Goal: Task Accomplishment & Management: Complete application form

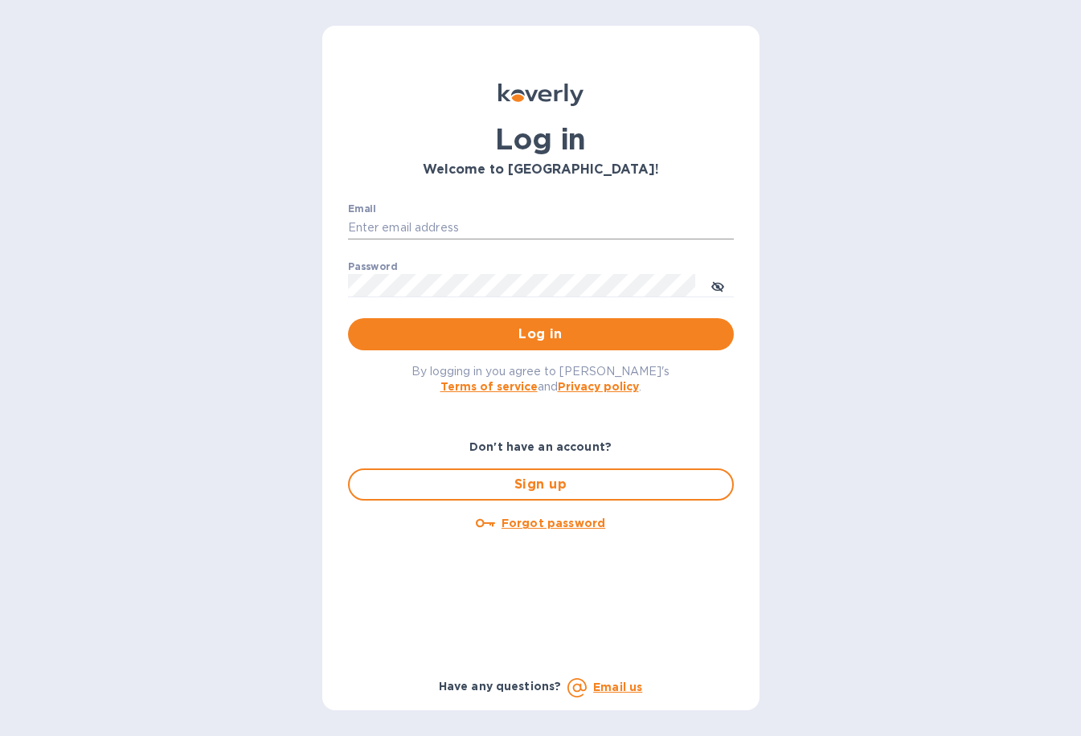
click at [401, 217] on input "Email" at bounding box center [541, 228] width 386 height 24
type input "[EMAIL_ADDRESS][DOMAIN_NAME]"
click at [348, 318] on button "Log in" at bounding box center [541, 334] width 386 height 32
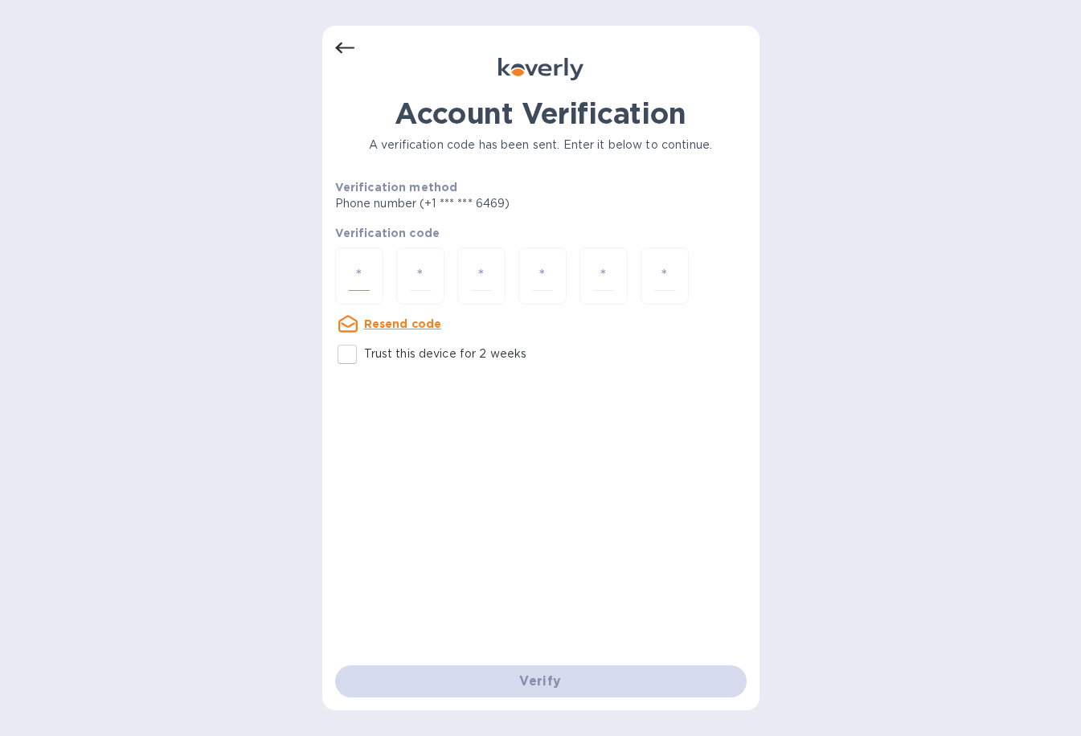
click at [362, 284] on input "number" at bounding box center [359, 276] width 21 height 30
type input "3"
type input "6"
type input "3"
type input "8"
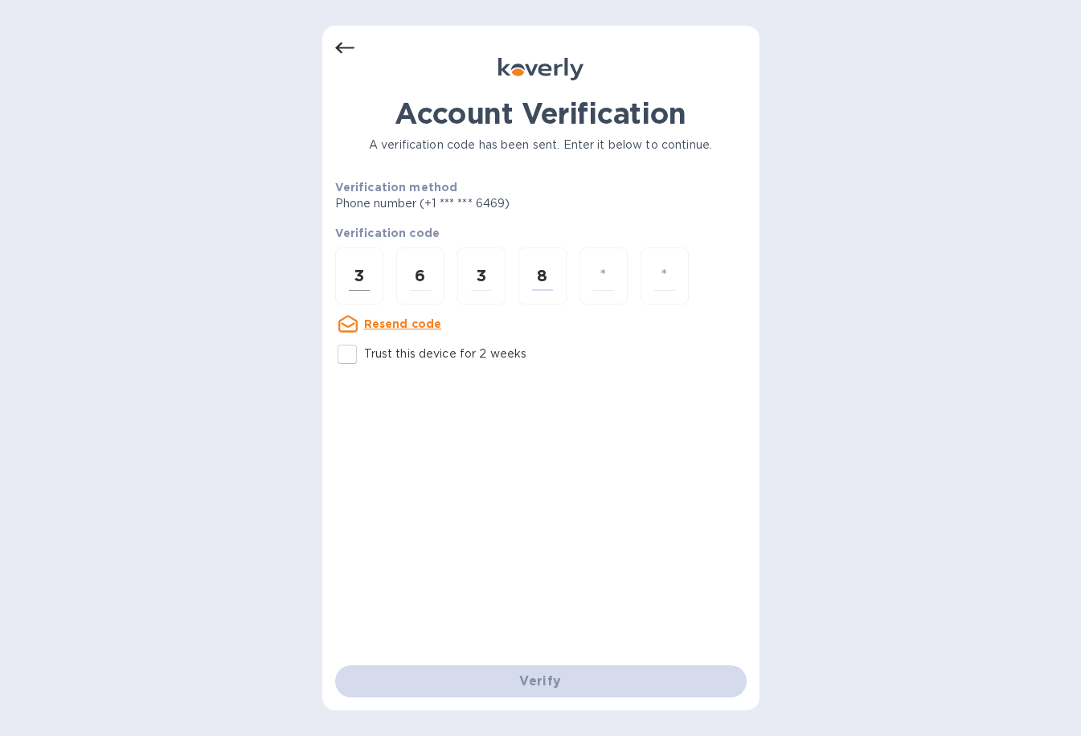
type input "9"
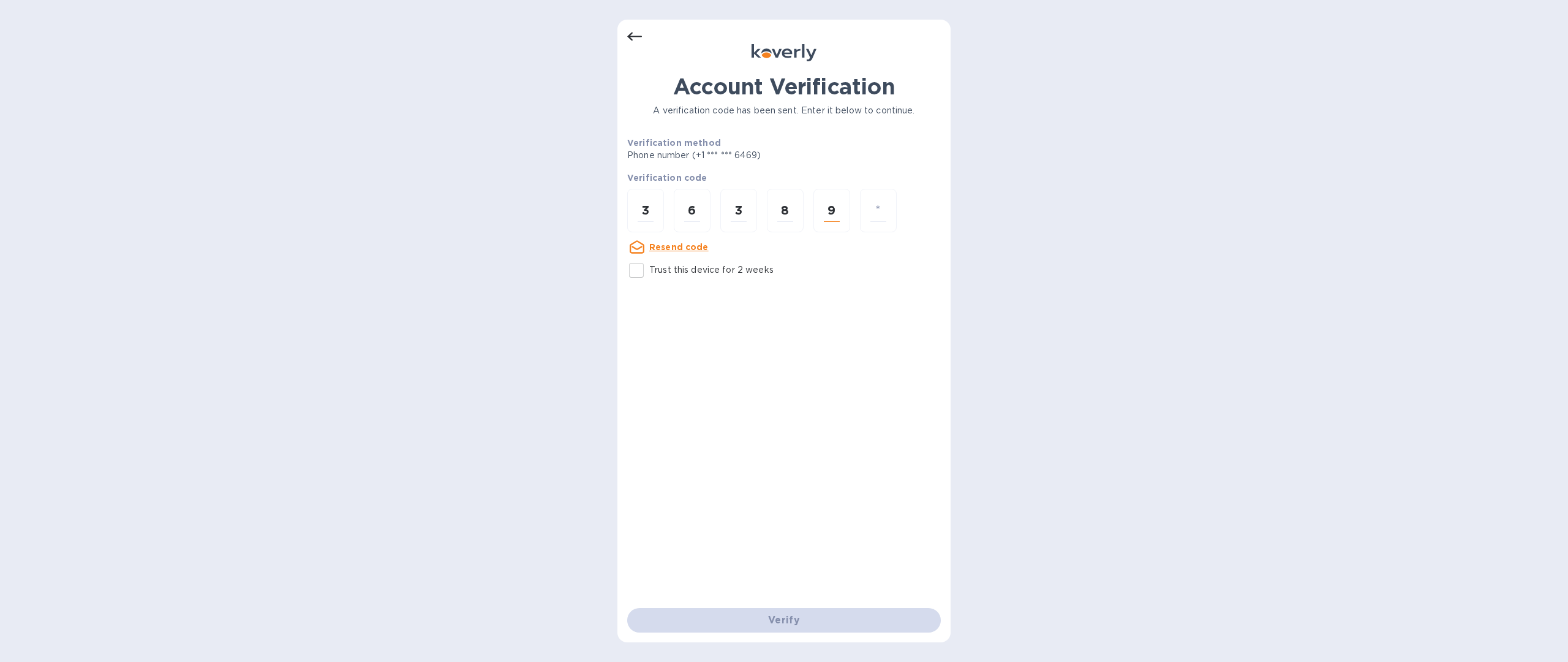
click at [823, 210] on input "9" at bounding box center [832, 210] width 16 height 23
type input "5"
click at [793, 210] on input "5" at bounding box center [784, 210] width 16 height 23
click at [791, 210] on input "number" at bounding box center [784, 210] width 16 height 23
type input "8"
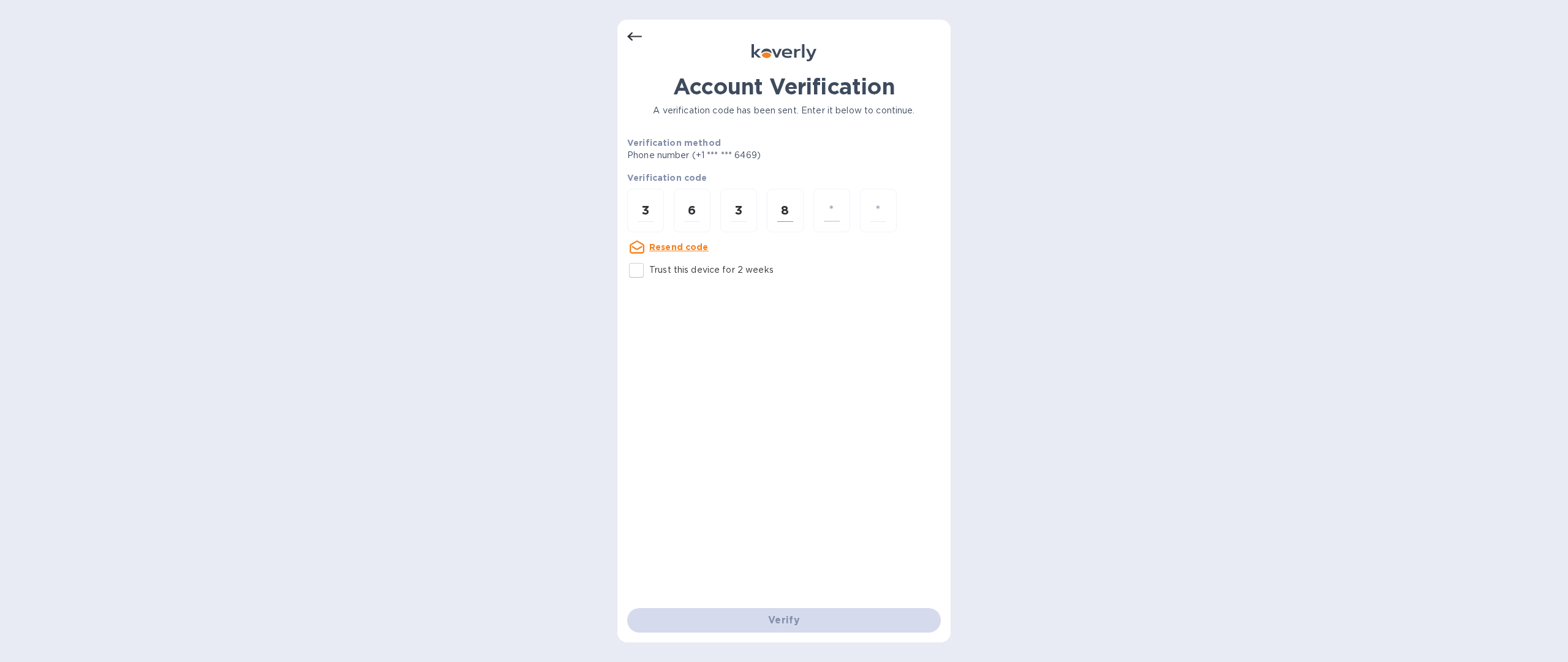
type input "5"
type input "4"
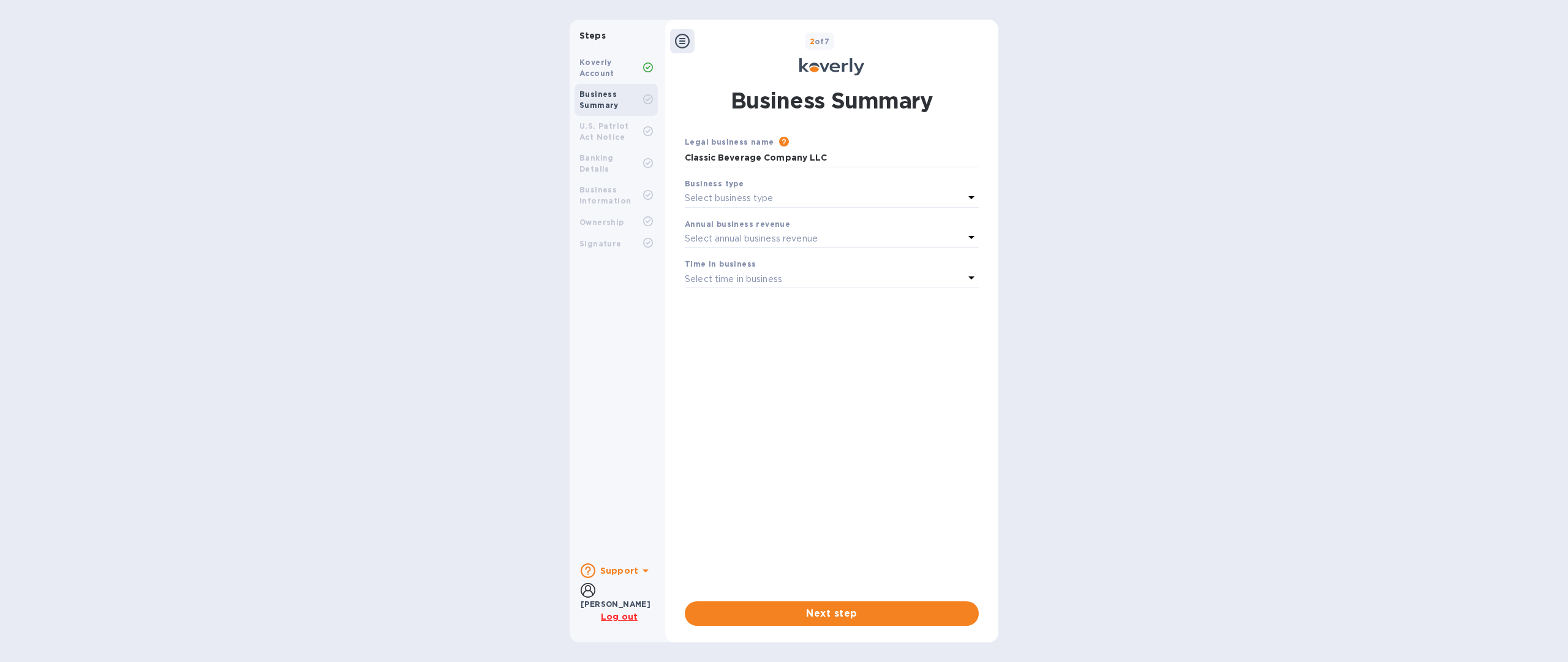
click at [604, 104] on b "Business Summary" at bounding box center [598, 99] width 39 height 21
click at [614, 185] on b "Business Information" at bounding box center [604, 195] width 51 height 21
click at [578, 54] on div "Koverly Account" at bounding box center [616, 68] width 83 height 32
click at [604, 99] on div "Business Summary" at bounding box center [611, 99] width 64 height 22
click at [740, 194] on p "Select business type" at bounding box center [729, 198] width 88 height 13
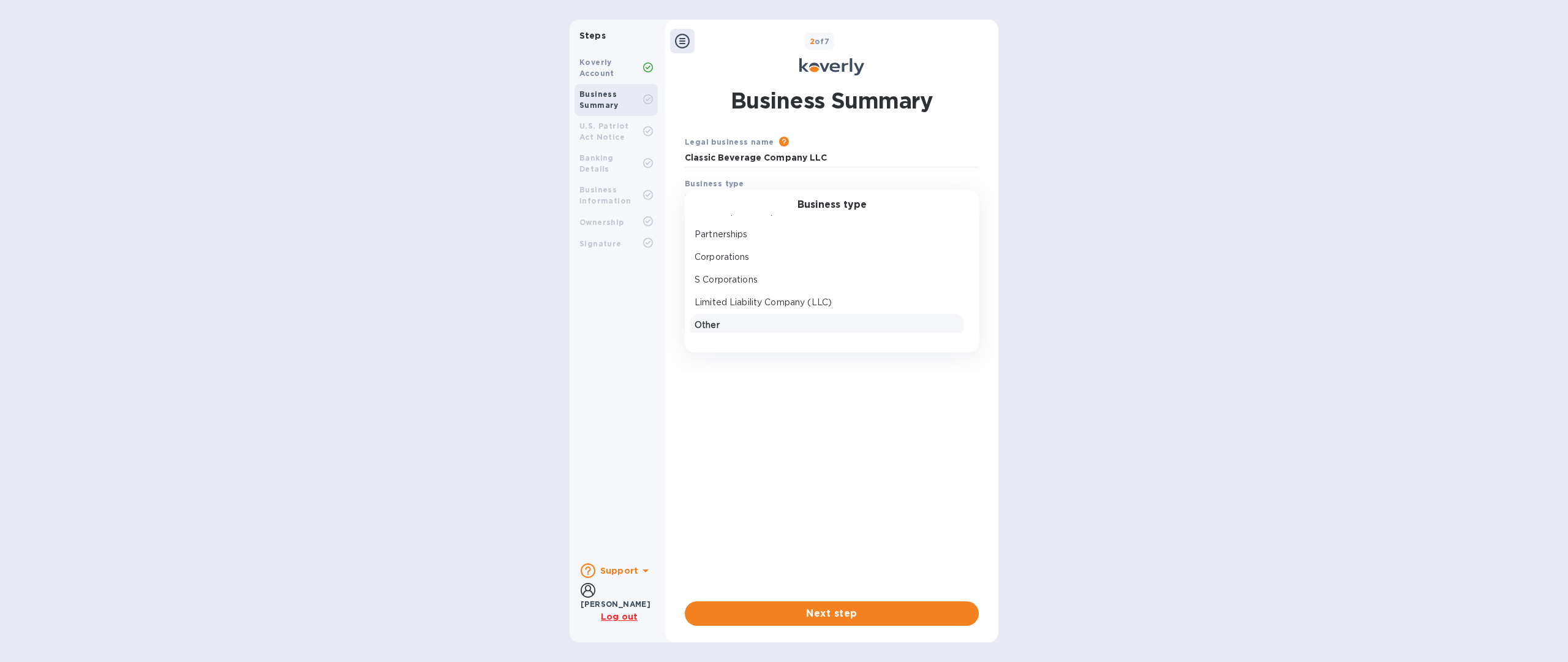
scroll to position [18, 0]
click at [814, 304] on p "Limited Liability Company (LLC)" at bounding box center [826, 298] width 265 height 13
click at [609, 95] on b "Business Summary" at bounding box center [598, 99] width 39 height 21
click at [608, 85] on div "Business Summary" at bounding box center [616, 100] width 83 height 32
click at [830, 236] on div "Select annual business revenue" at bounding box center [824, 238] width 279 height 17
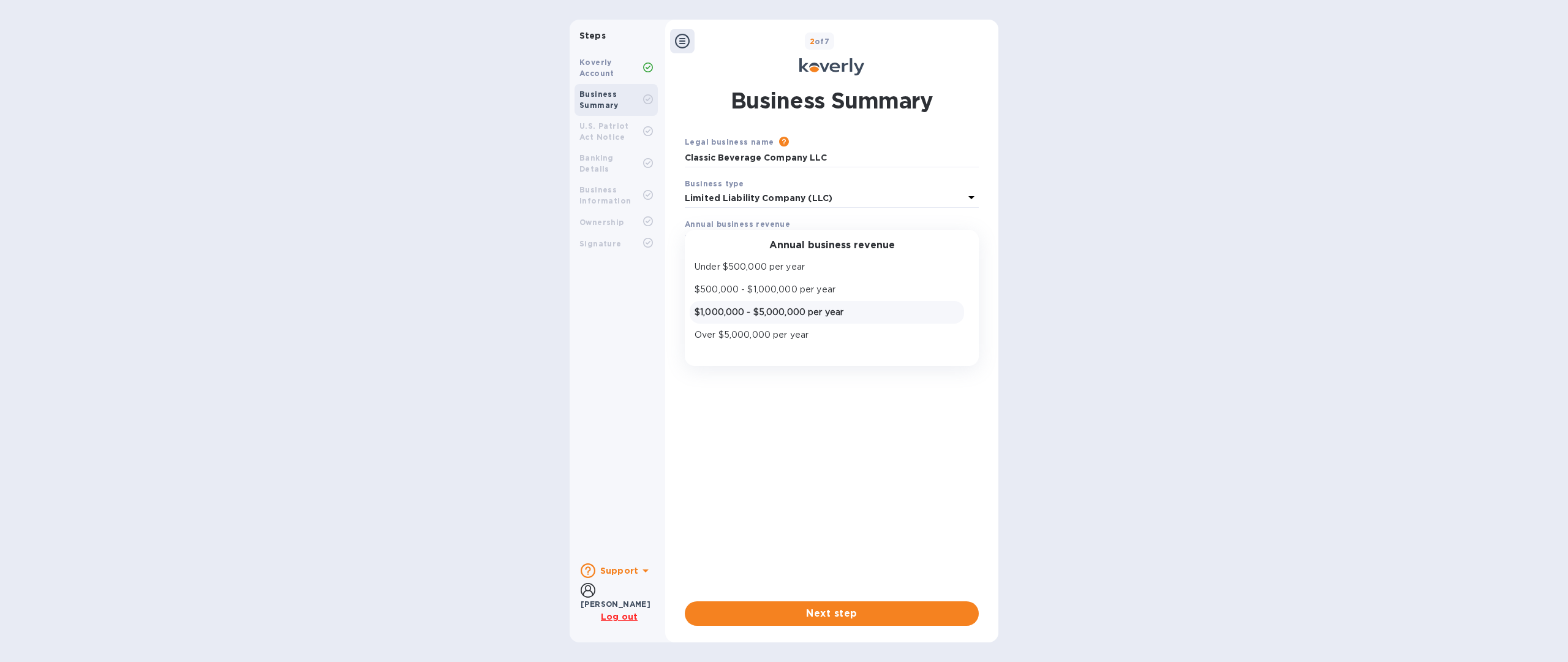
click at [796, 310] on p "$1,000,000 - $5,000,000 per year" at bounding box center [826, 312] width 265 height 13
click at [777, 275] on p "Select time in business" at bounding box center [733, 279] width 98 height 13
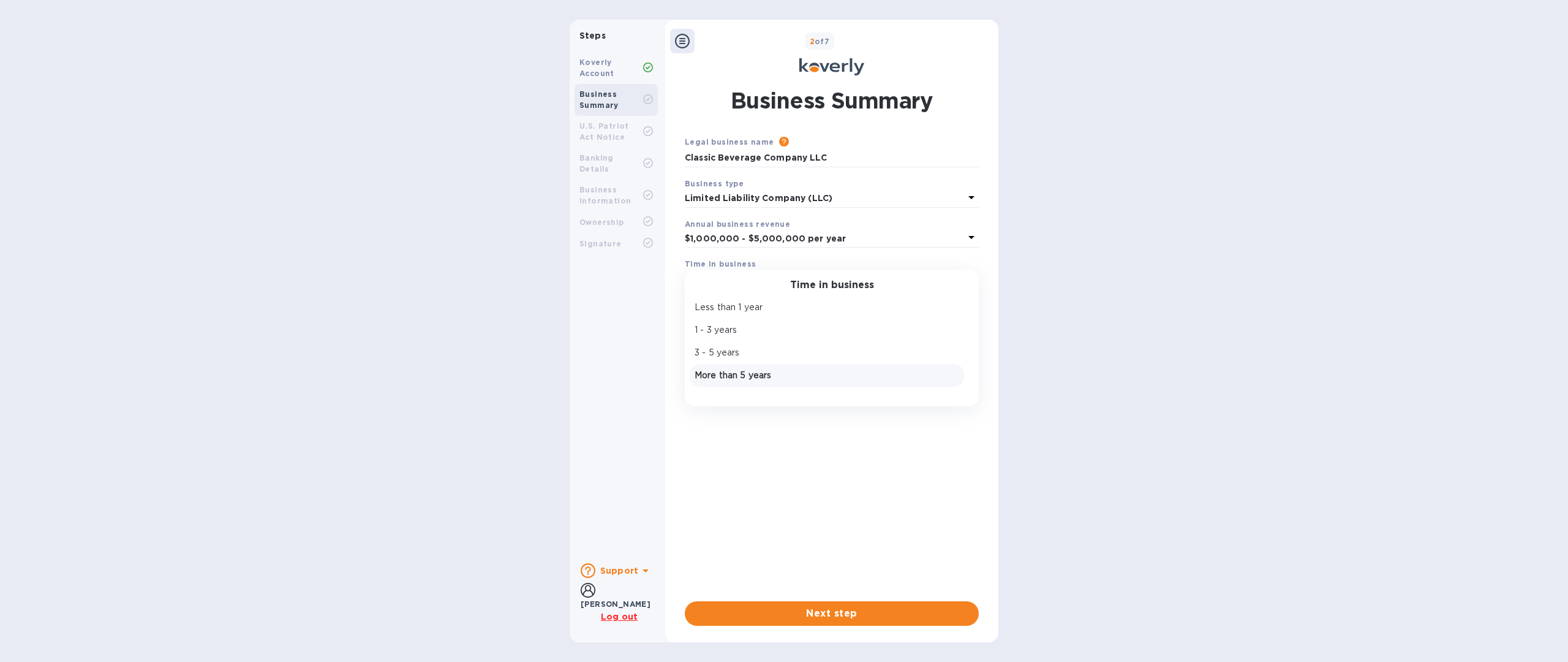
click at [727, 377] on p "More than 5 years" at bounding box center [826, 375] width 265 height 13
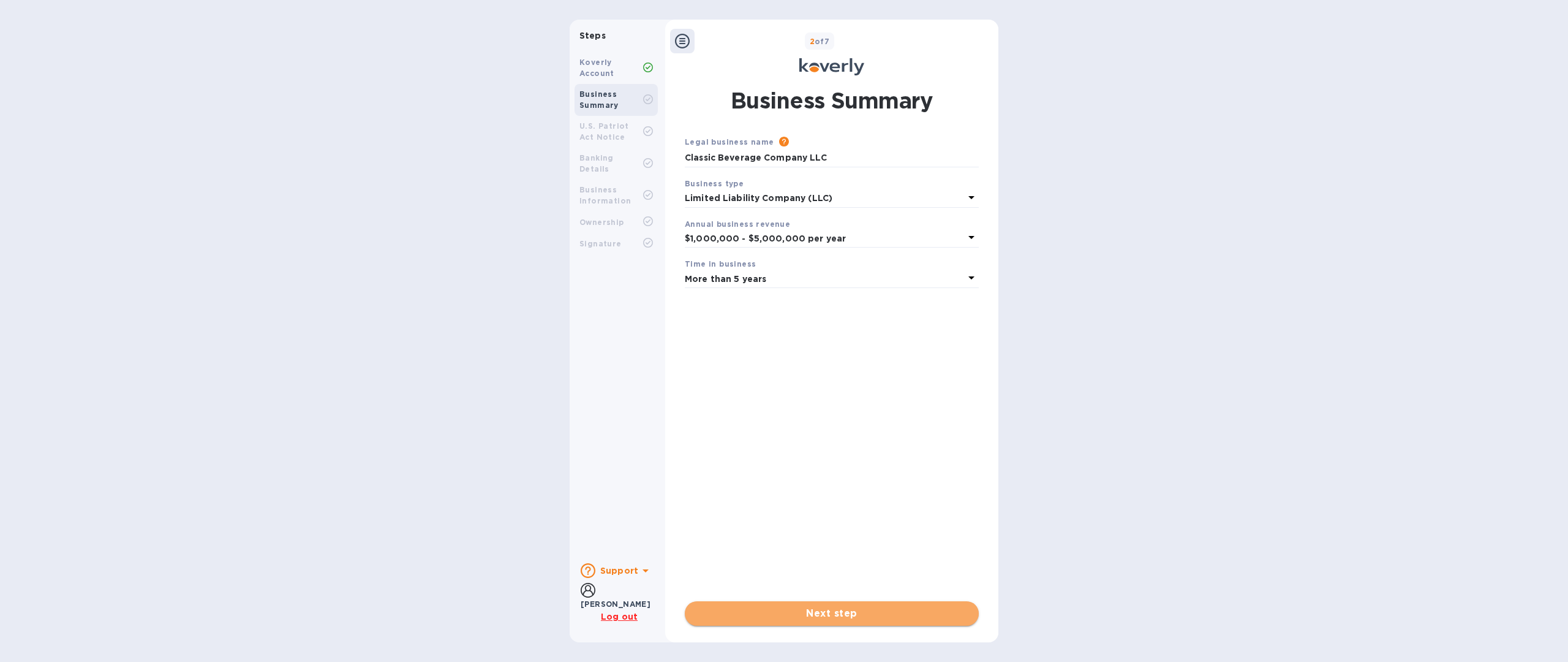
click at [806, 618] on span "Next step" at bounding box center [832, 613] width 274 height 14
click at [819, 606] on span "Next step" at bounding box center [832, 613] width 274 height 14
click at [835, 612] on span "Next step" at bounding box center [832, 613] width 274 height 14
click at [829, 613] on span "Next step" at bounding box center [832, 613] width 274 height 14
click at [829, 613] on span "Done" at bounding box center [832, 613] width 27 height 14
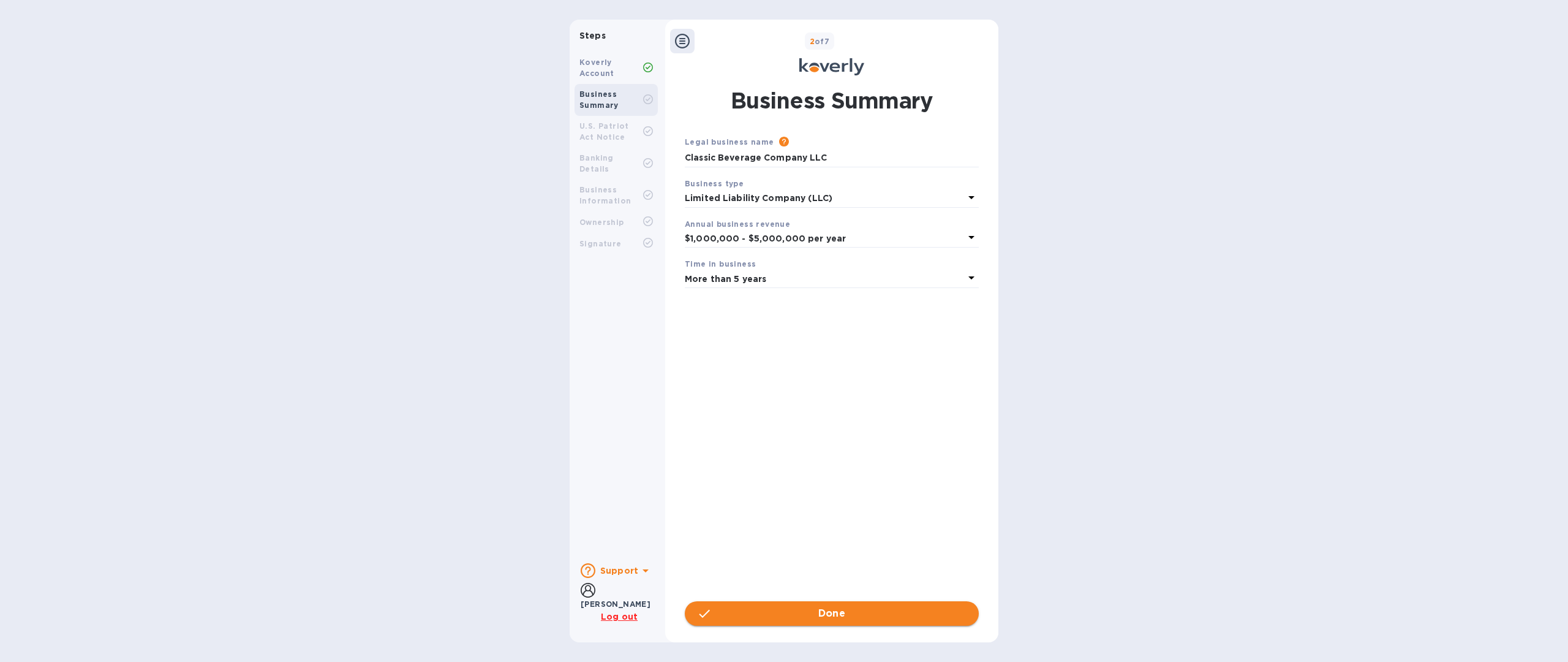
click at [829, 613] on span "Done" at bounding box center [832, 613] width 27 height 14
click at [829, 613] on span "Next step" at bounding box center [832, 613] width 274 height 14
click at [829, 613] on span "Done" at bounding box center [832, 613] width 27 height 14
click at [824, 609] on span "Next step" at bounding box center [832, 613] width 274 height 14
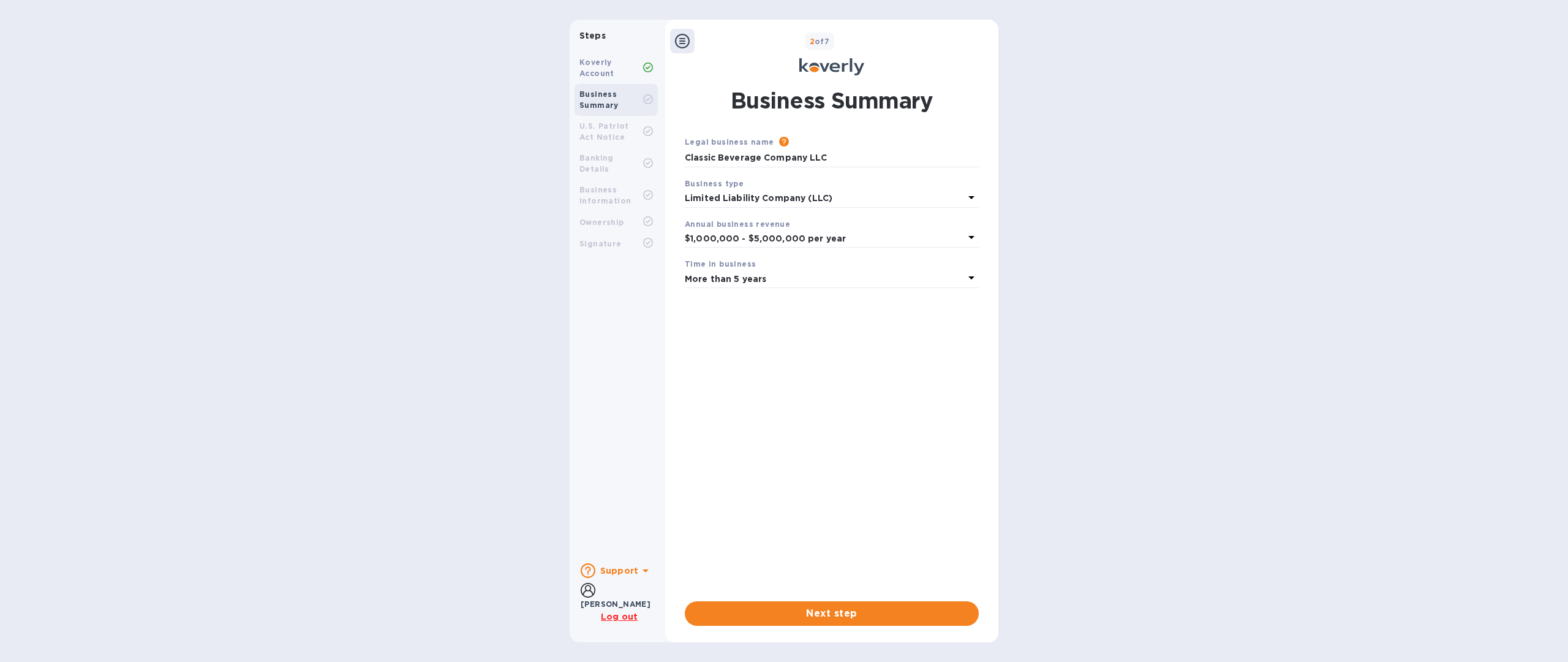
click at [625, 140] on div "U.S. Patriot Act Notice" at bounding box center [611, 131] width 64 height 22
click at [622, 95] on div "Business Summary" at bounding box center [611, 99] width 64 height 22
click at [623, 67] on div "Koverly Account" at bounding box center [611, 68] width 64 height 22
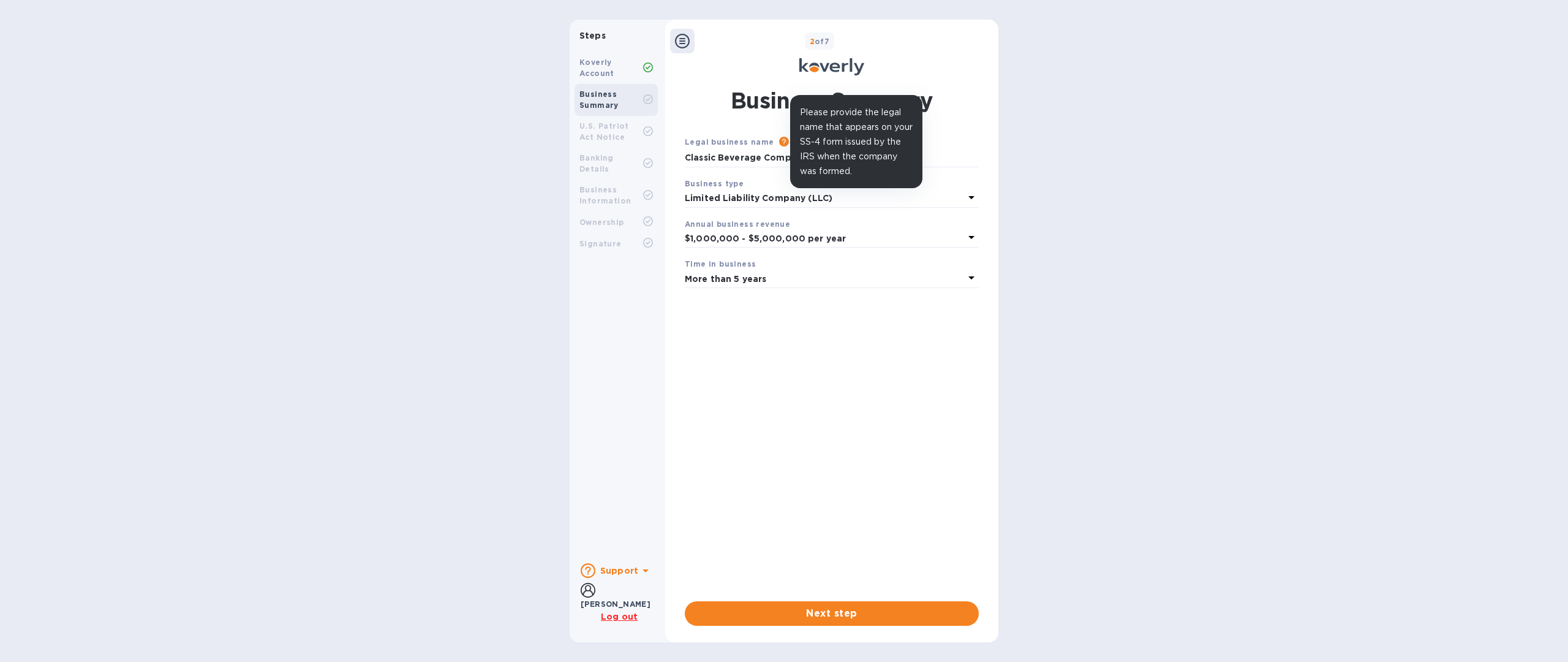
click at [779, 144] on icon at bounding box center [784, 141] width 10 height 10
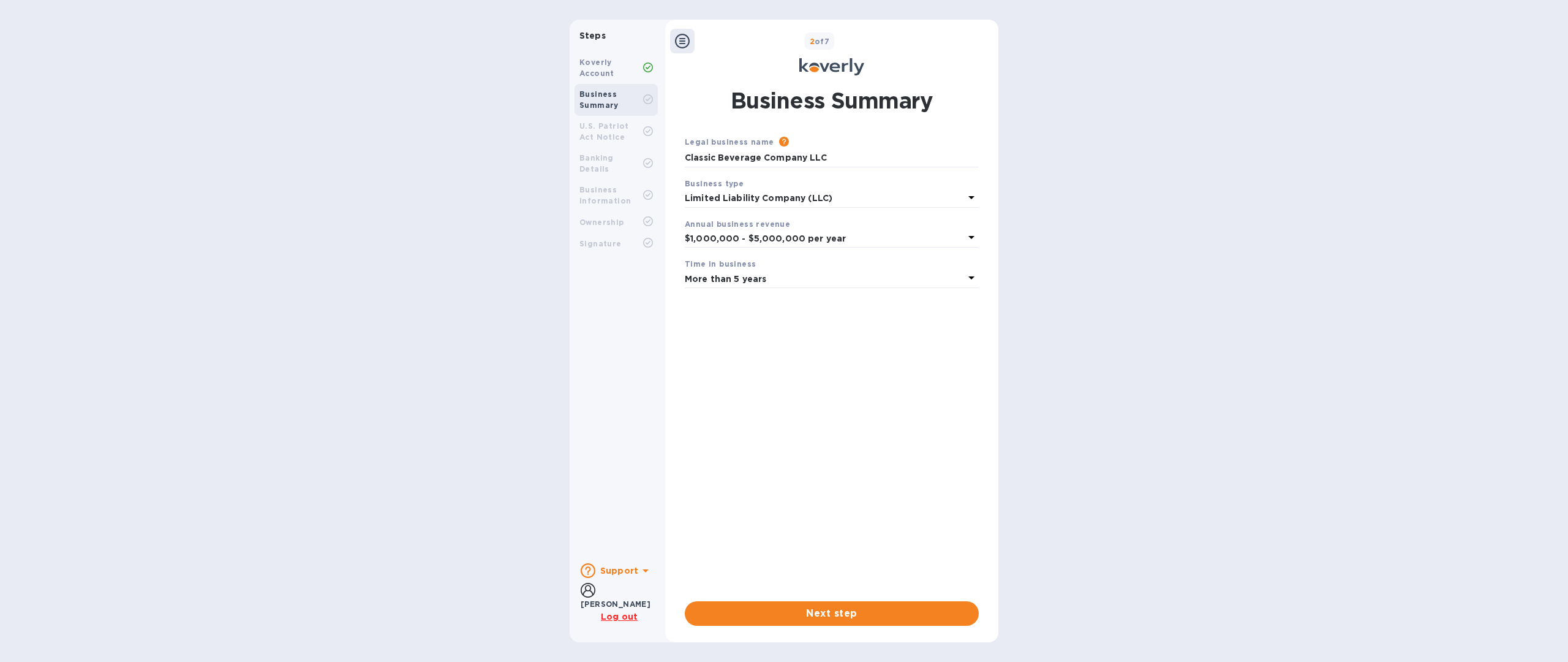
click at [824, 403] on div "Legal business name Please provide the legal name that appears on your SS-4 for…" at bounding box center [832, 358] width 294 height 446
click at [787, 157] on input "Classic Beverage Company LLC" at bounding box center [832, 158] width 294 height 18
click at [802, 159] on input "Classic Beverage Company LLC" at bounding box center [832, 158] width 294 height 18
click at [830, 608] on span "Next step" at bounding box center [832, 613] width 274 height 14
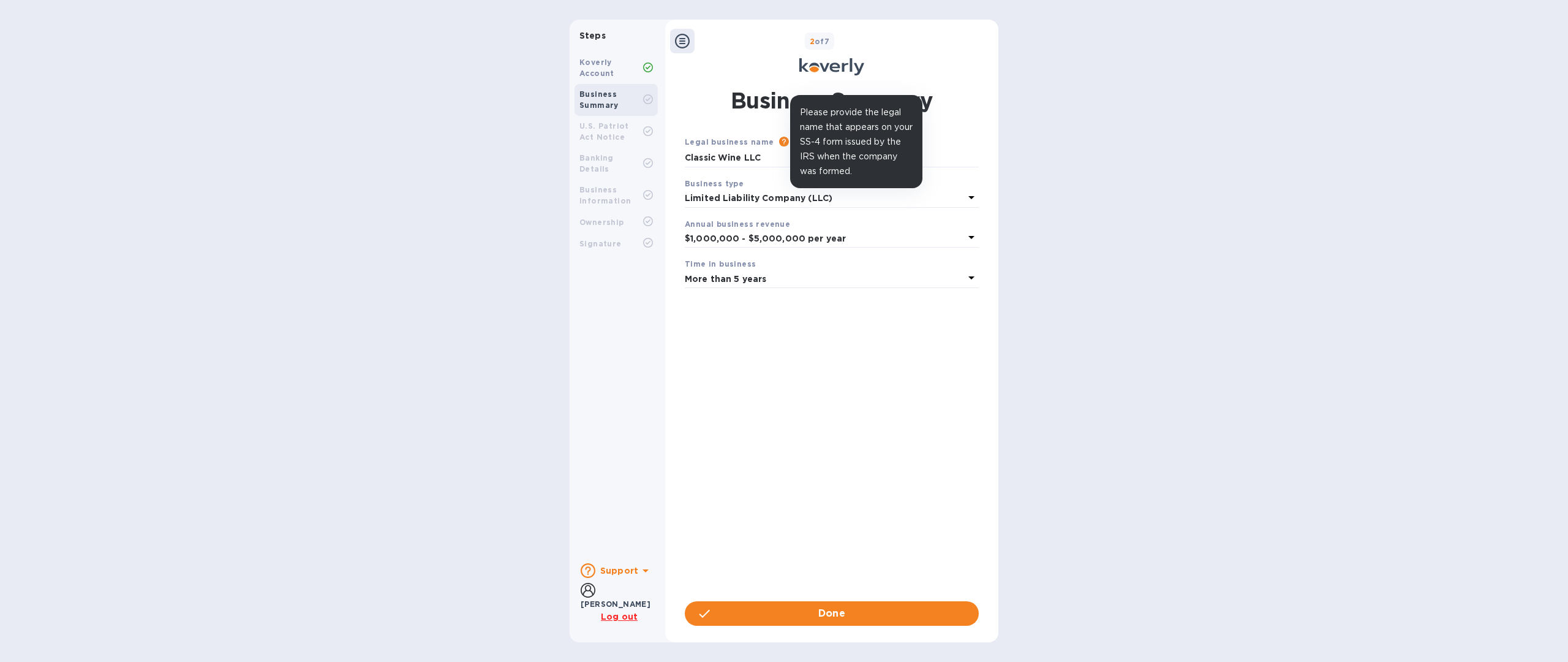
click at [781, 142] on icon at bounding box center [784, 141] width 10 height 10
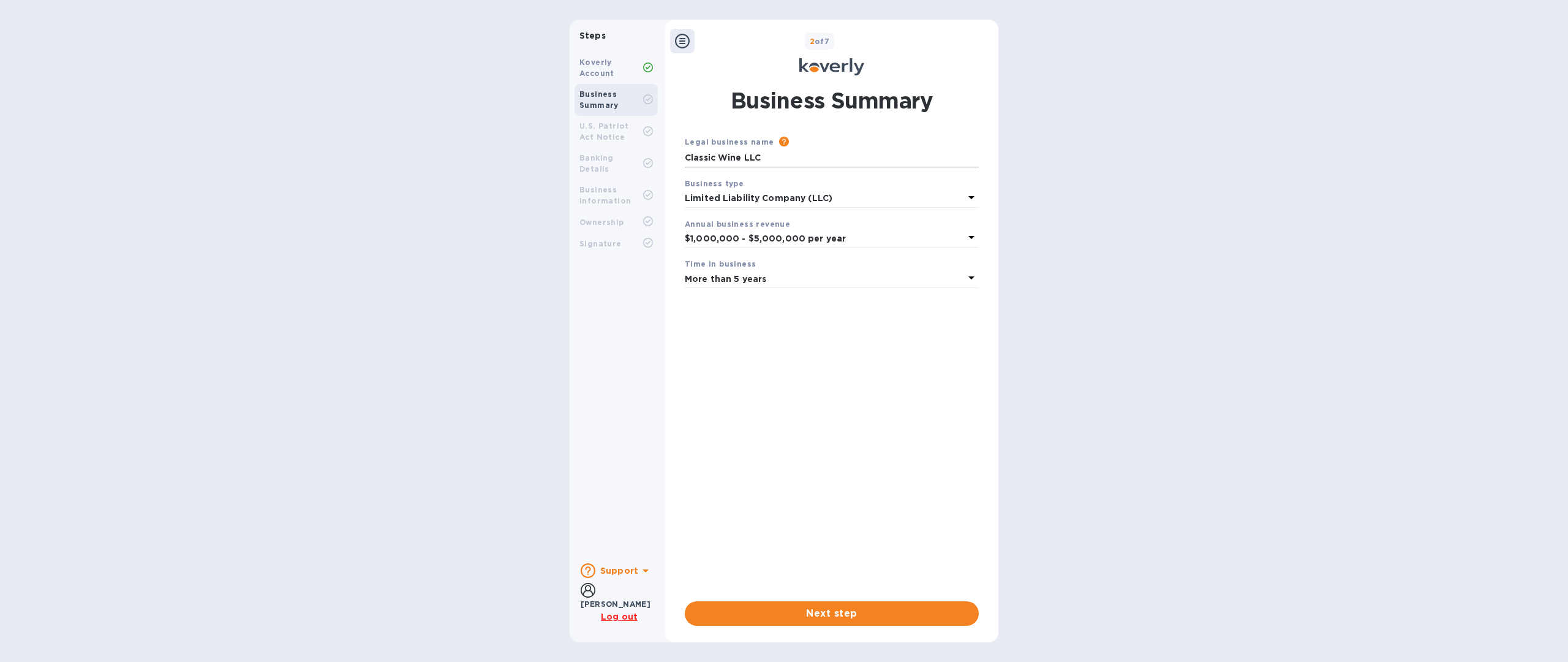
click at [739, 157] on input "Classic Wine LLC" at bounding box center [832, 158] width 294 height 18
click at [784, 157] on input "Classic Wine LLC" at bounding box center [832, 158] width 294 height 18
click at [688, 40] on icon at bounding box center [681, 40] width 14 height 14
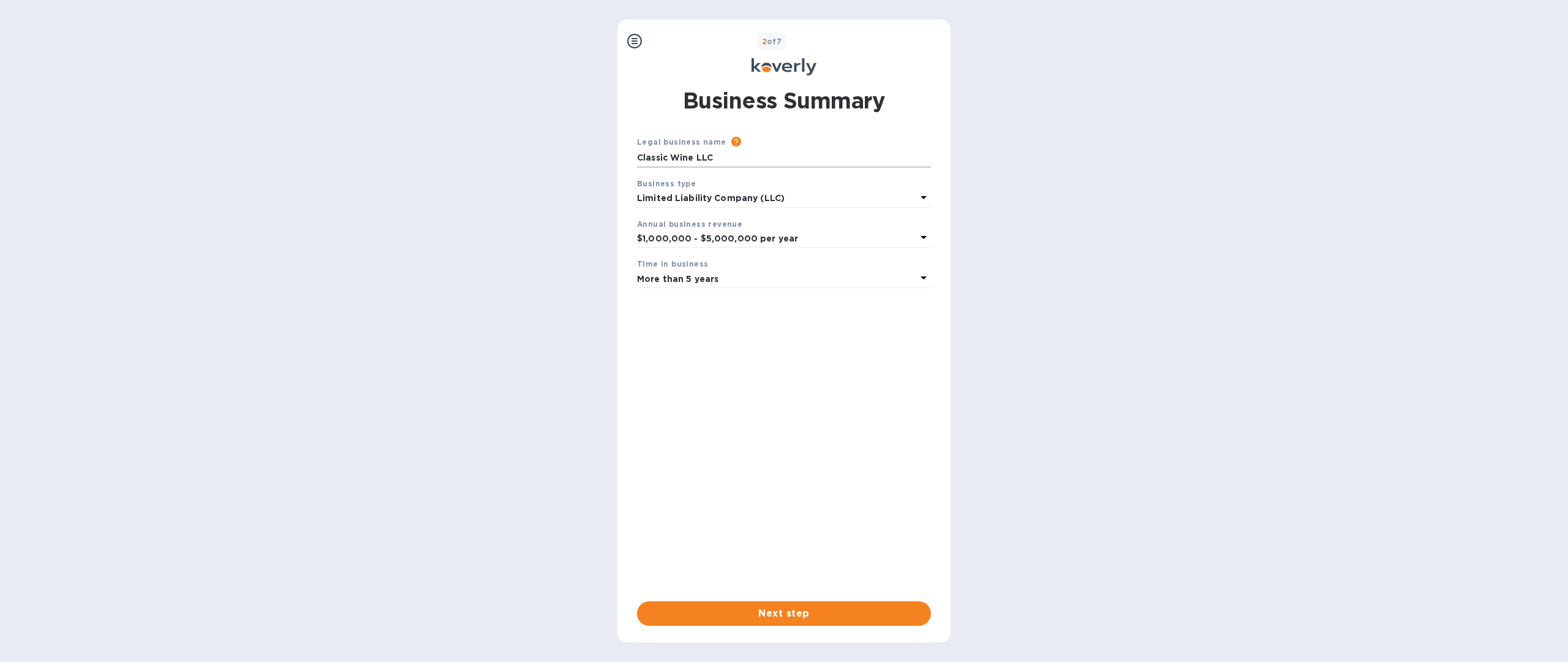
click at [739, 160] on input "Classic Wine LLC" at bounding box center [784, 158] width 294 height 18
type input "Classic beverage co"
click at [814, 607] on span "Next step" at bounding box center [784, 613] width 274 height 14
click at [778, 609] on span "Done" at bounding box center [784, 613] width 27 height 14
click at [784, 606] on span "Next step" at bounding box center [784, 613] width 274 height 14
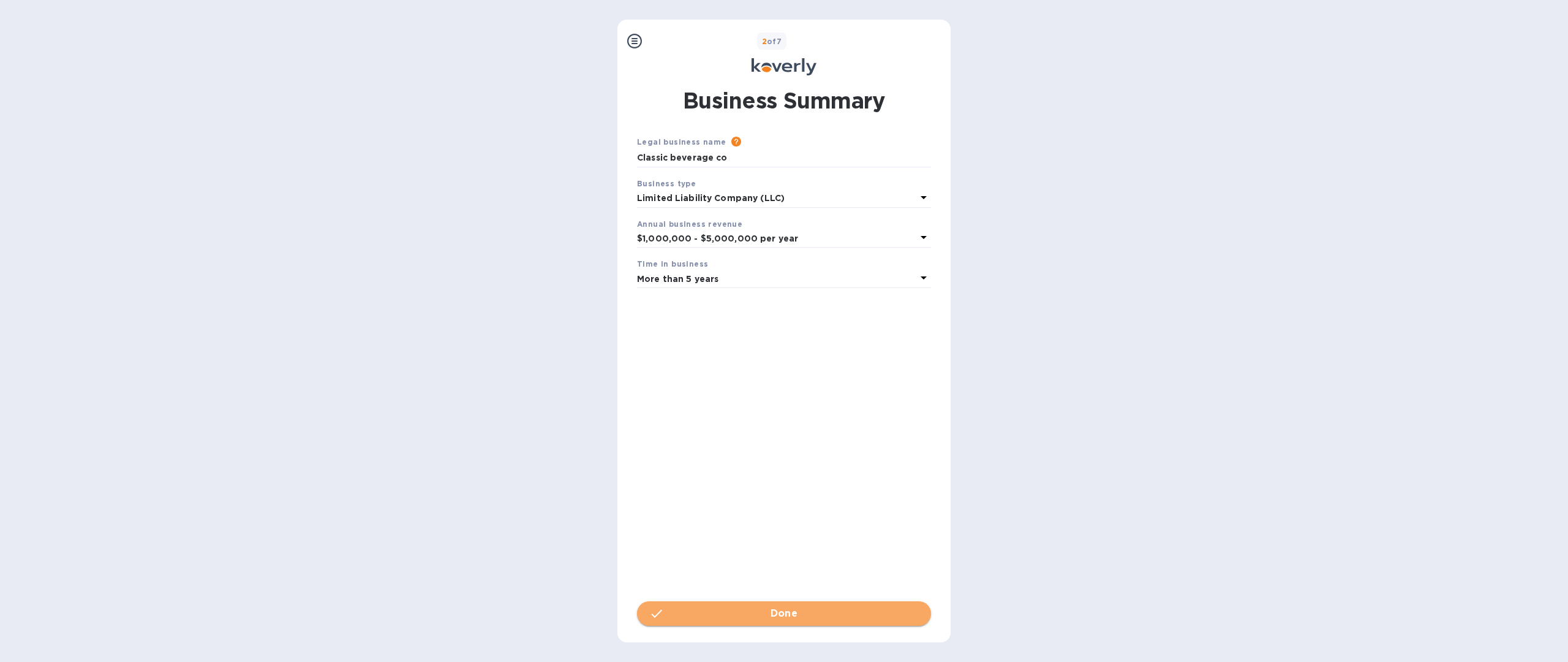
click at [784, 606] on span "Done" at bounding box center [784, 613] width 27 height 14
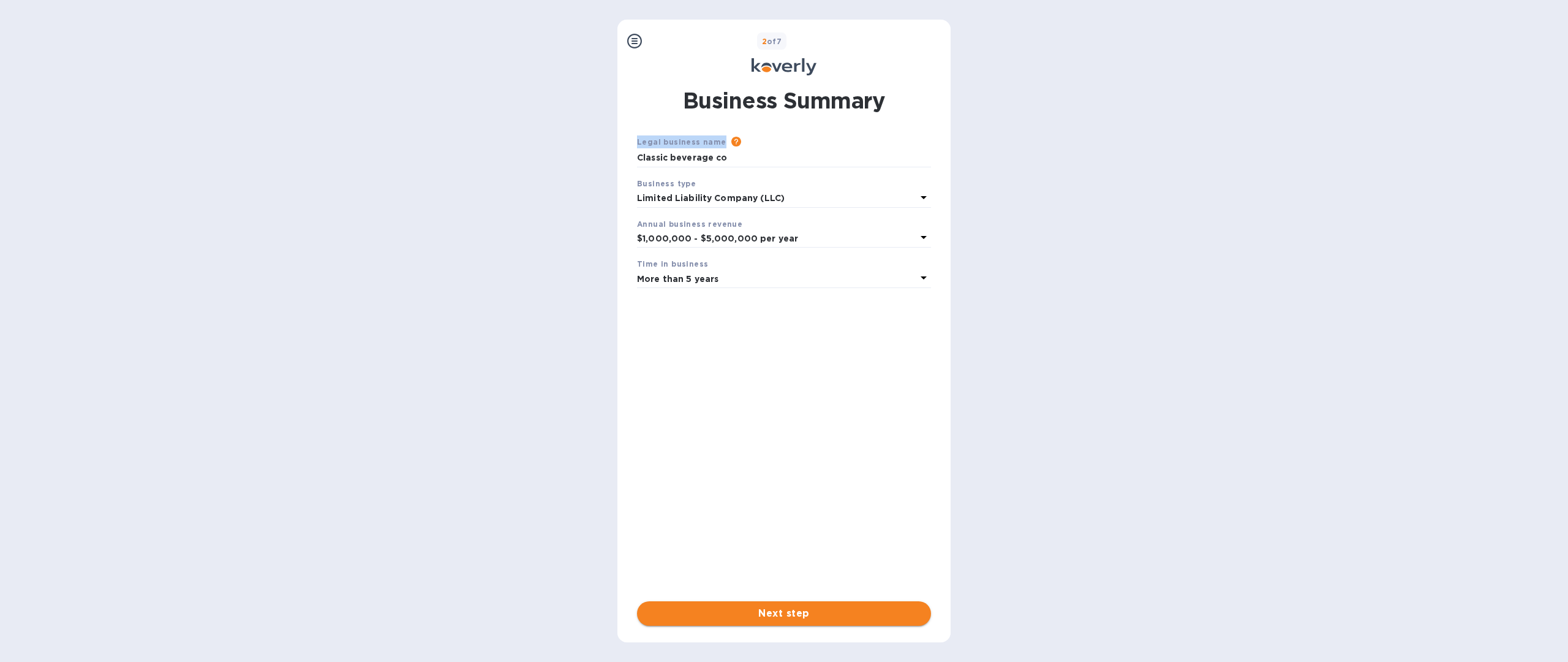
click at [510, 150] on div "Steps Koverly Account Business Summary U.S. Patriot Act Notice Banking Details …" at bounding box center [784, 331] width 1568 height 622
drag, startPoint x: 510, startPoint y: 150, endPoint x: 572, endPoint y: 303, distance: 165.1
click at [572, 303] on div "Steps Koverly Account Business Summary U.S. Patriot Act Notice Banking Details …" at bounding box center [784, 331] width 1568 height 622
click at [640, 42] on icon at bounding box center [634, 40] width 14 height 14
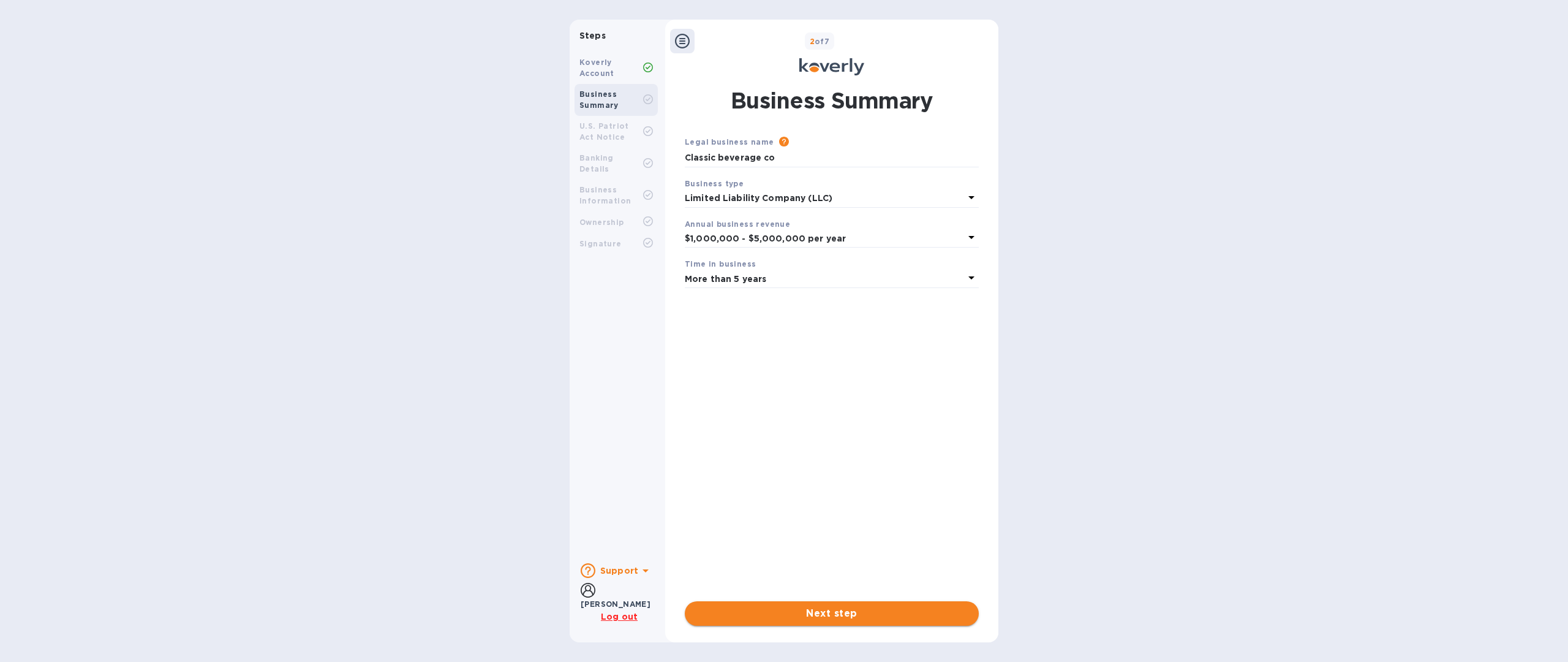
click at [1207, 168] on div "Steps Koverly Account Business Summary U.S. Patriot Act Notice Banking Details …" at bounding box center [784, 331] width 1568 height 622
click at [1182, 156] on div "Steps Koverly Account Business Summary U.S. Patriot Act Notice Banking Details …" at bounding box center [784, 331] width 1568 height 622
click at [1189, 157] on div "Steps Koverly Account Business Summary U.S. Patriot Act Notice Banking Details …" at bounding box center [784, 331] width 1568 height 622
drag, startPoint x: 1053, startPoint y: 419, endPoint x: 1044, endPoint y: 431, distance: 15.0
click at [1044, 431] on div "Steps Koverly Account Business Summary U.S. Patriot Act Notice Banking Details …" at bounding box center [784, 331] width 1568 height 622
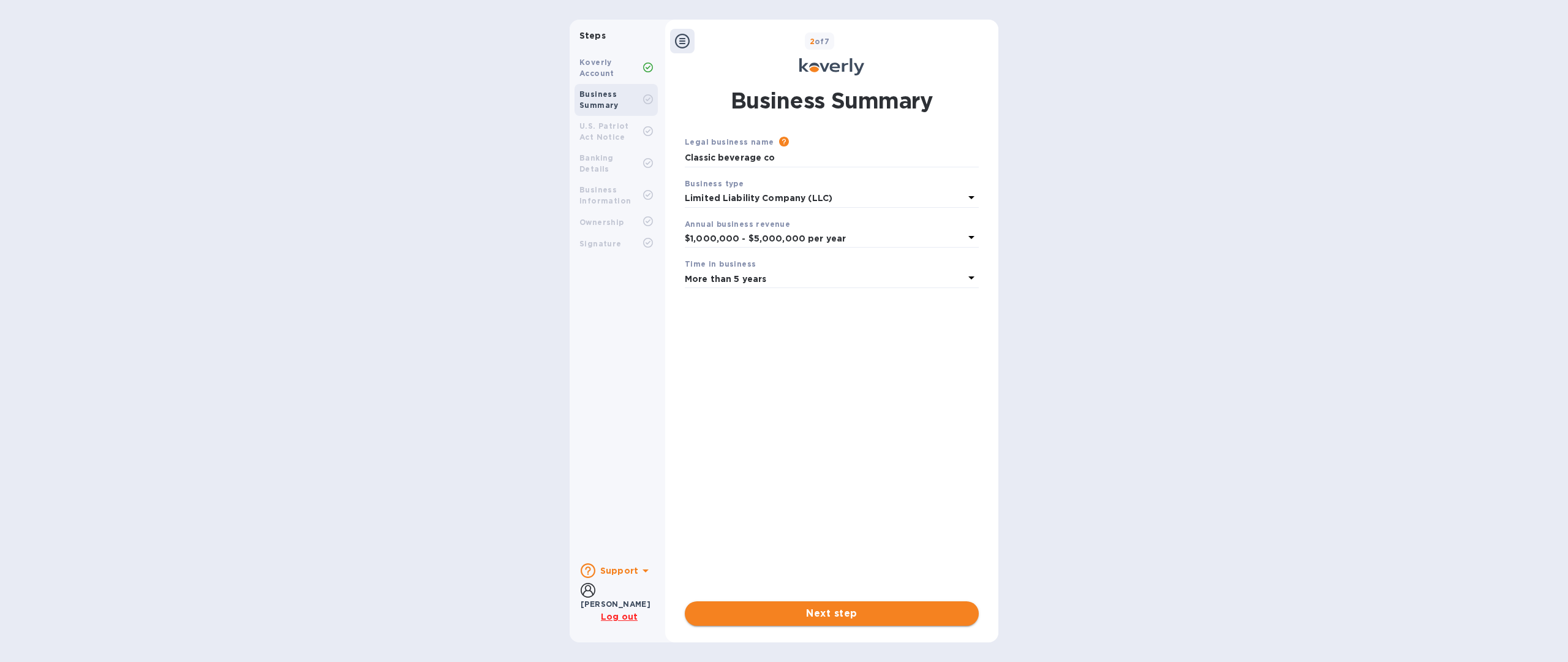
click at [810, 655] on div "Steps Koverly Account Business Summary U.S. Patriot Act Notice Banking Details …" at bounding box center [784, 331] width 1568 height 662
drag, startPoint x: 967, startPoint y: 659, endPoint x: 1044, endPoint y: 569, distance: 118.4
click at [967, 659] on div "Steps Koverly Account Business Summary U.S. Patriot Act Notice Banking Details …" at bounding box center [784, 331] width 1568 height 662
drag, startPoint x: 1174, startPoint y: 0, endPoint x: 965, endPoint y: 0, distance: 209.0
click at [965, 0] on div "Steps Koverly Account Business Summary U.S. Patriot Act Notice Banking Details …" at bounding box center [784, 331] width 1568 height 662
